Goal: Information Seeking & Learning: Learn about a topic

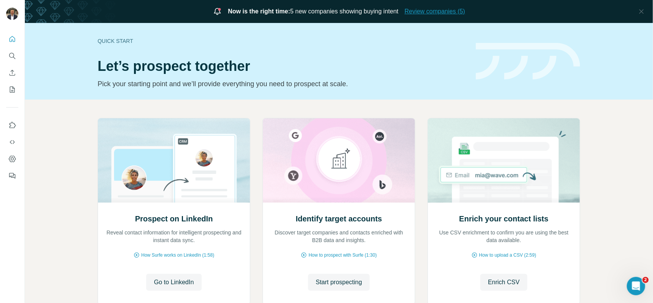
click at [437, 12] on span "Review companies (5)" at bounding box center [435, 11] width 60 height 9
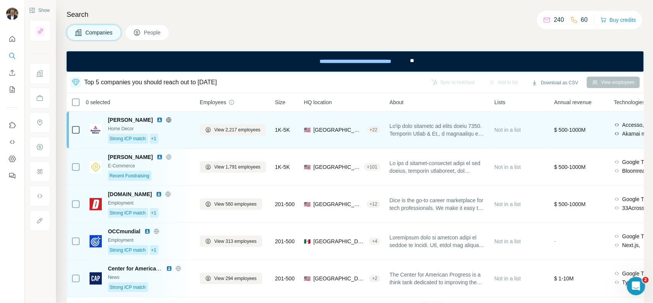
click at [178, 133] on div "[PERSON_NAME] Home Decor Strong ICP match +1" at bounding box center [149, 130] width 83 height 28
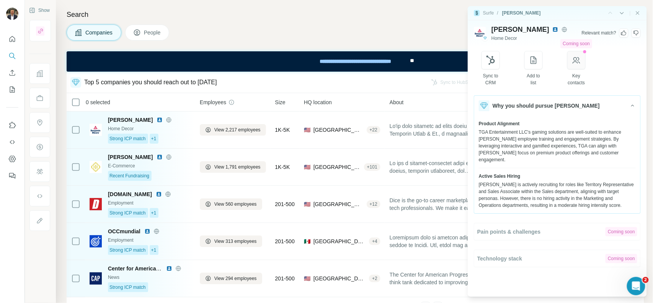
click at [580, 60] on icon "button" at bounding box center [577, 60] width 8 height 7
click at [153, 34] on span "People" at bounding box center [153, 33] width 18 height 8
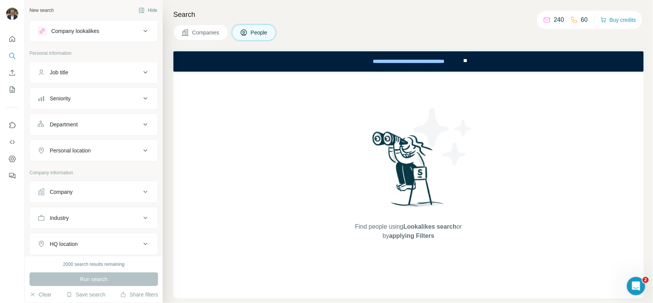
click at [199, 32] on span "Companies" at bounding box center [206, 33] width 28 height 8
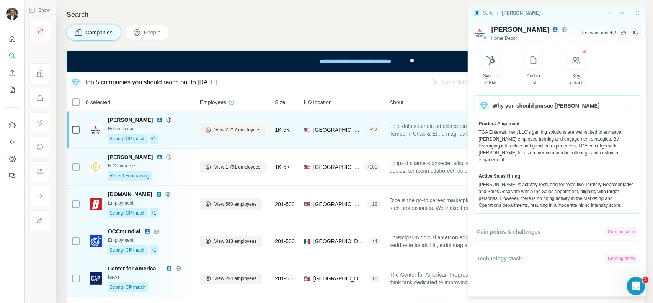
click at [186, 139] on div "Strong ICP match +1" at bounding box center [149, 139] width 83 height 10
